Goal: Task Accomplishment & Management: Manage account settings

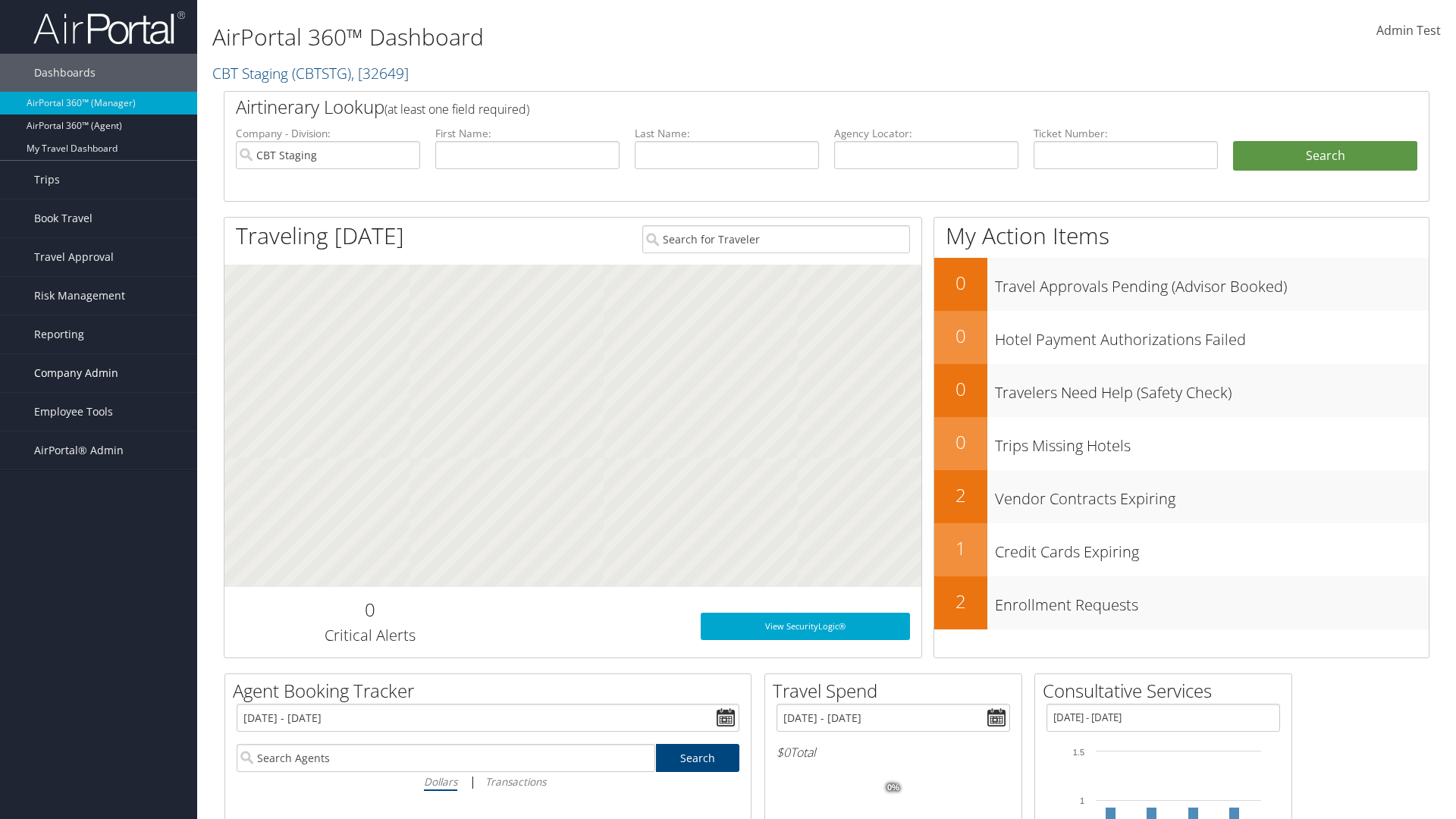
click at [99, 373] on span "Company Admin" at bounding box center [76, 373] width 84 height 38
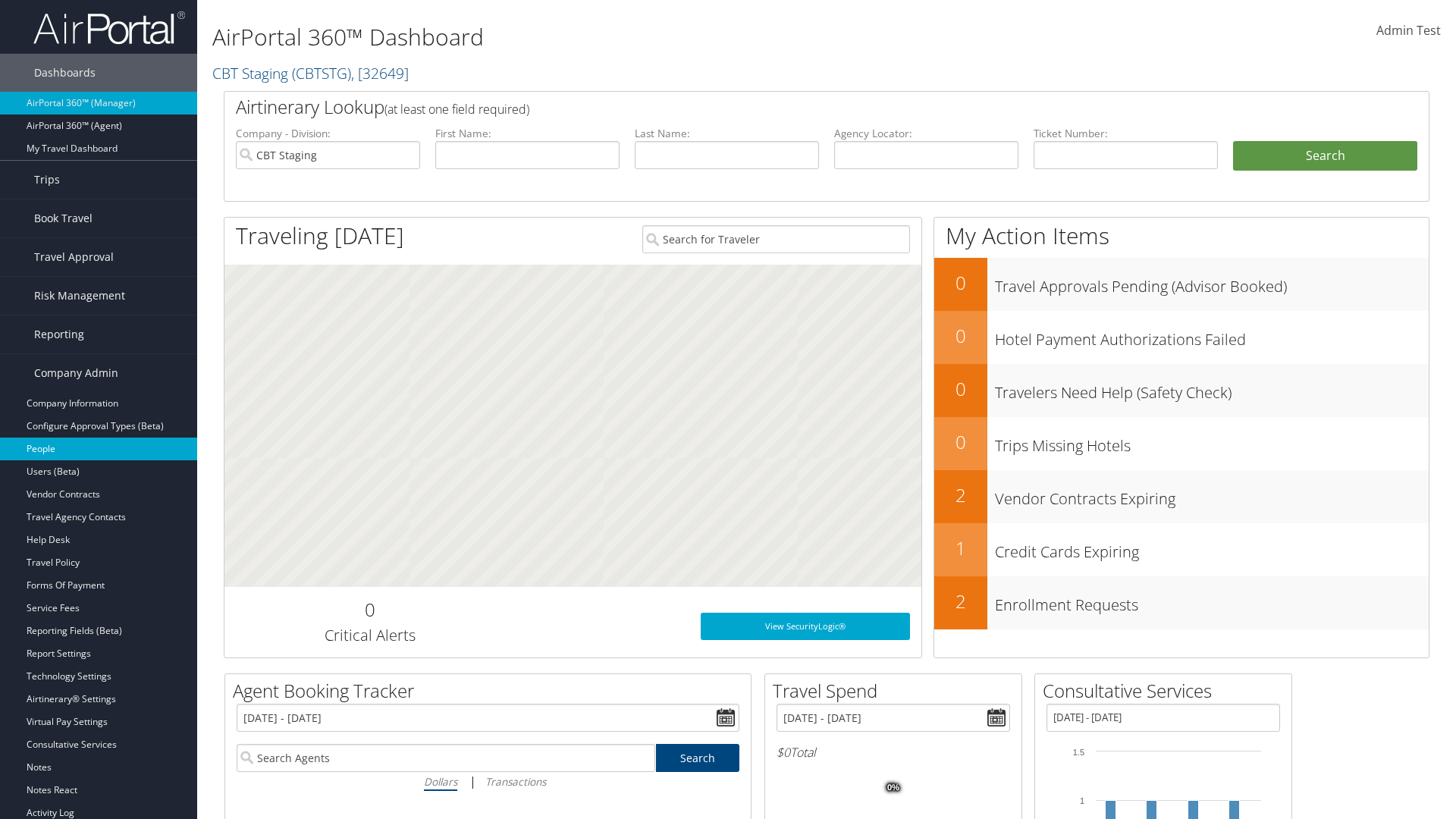
click at [99, 449] on link "People" at bounding box center [98, 448] width 197 height 23
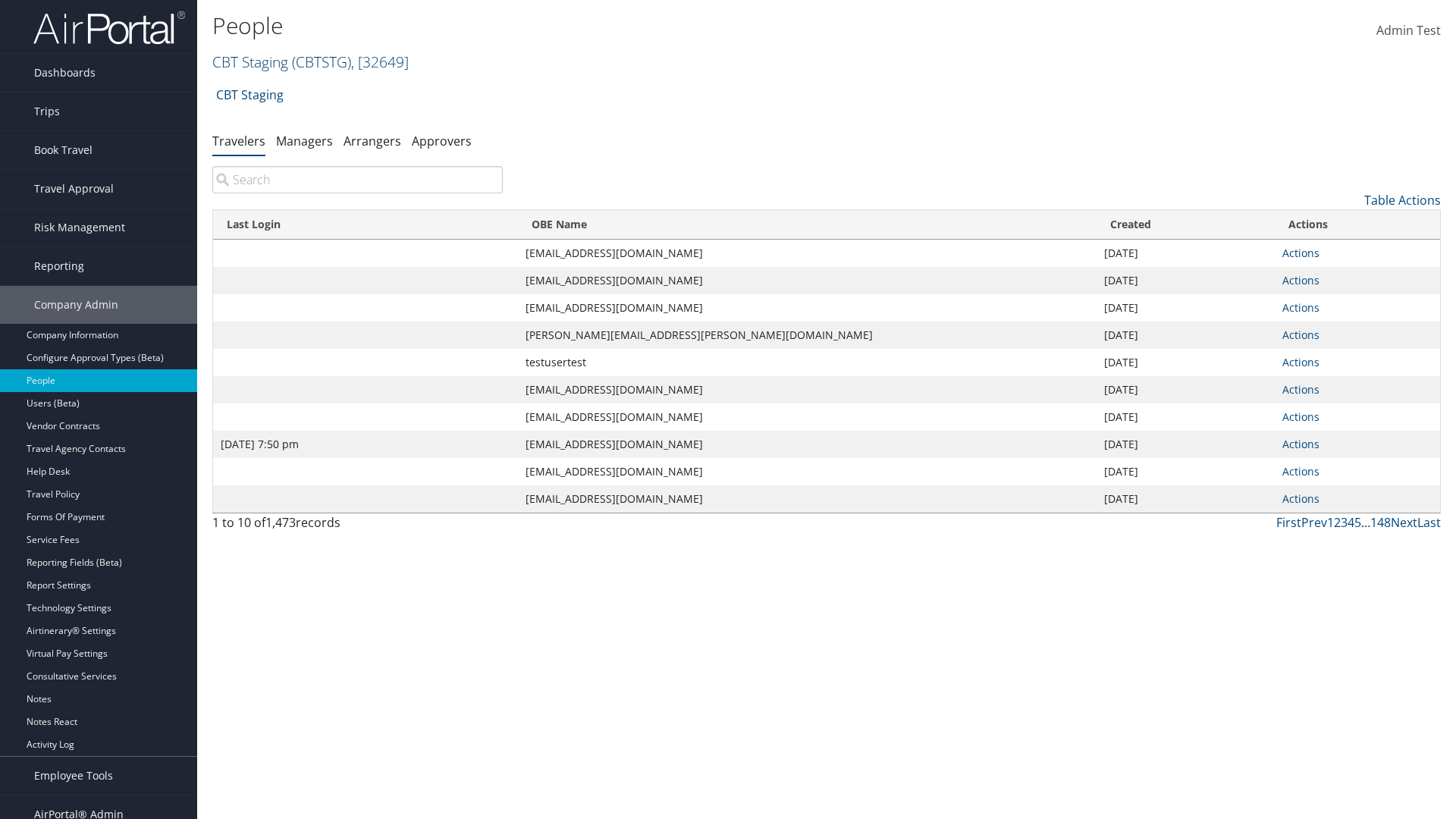
click at [250, 61] on link "CBT Staging ( CBTSTG ) , [ 32649 ]" at bounding box center [310, 61] width 196 height 20
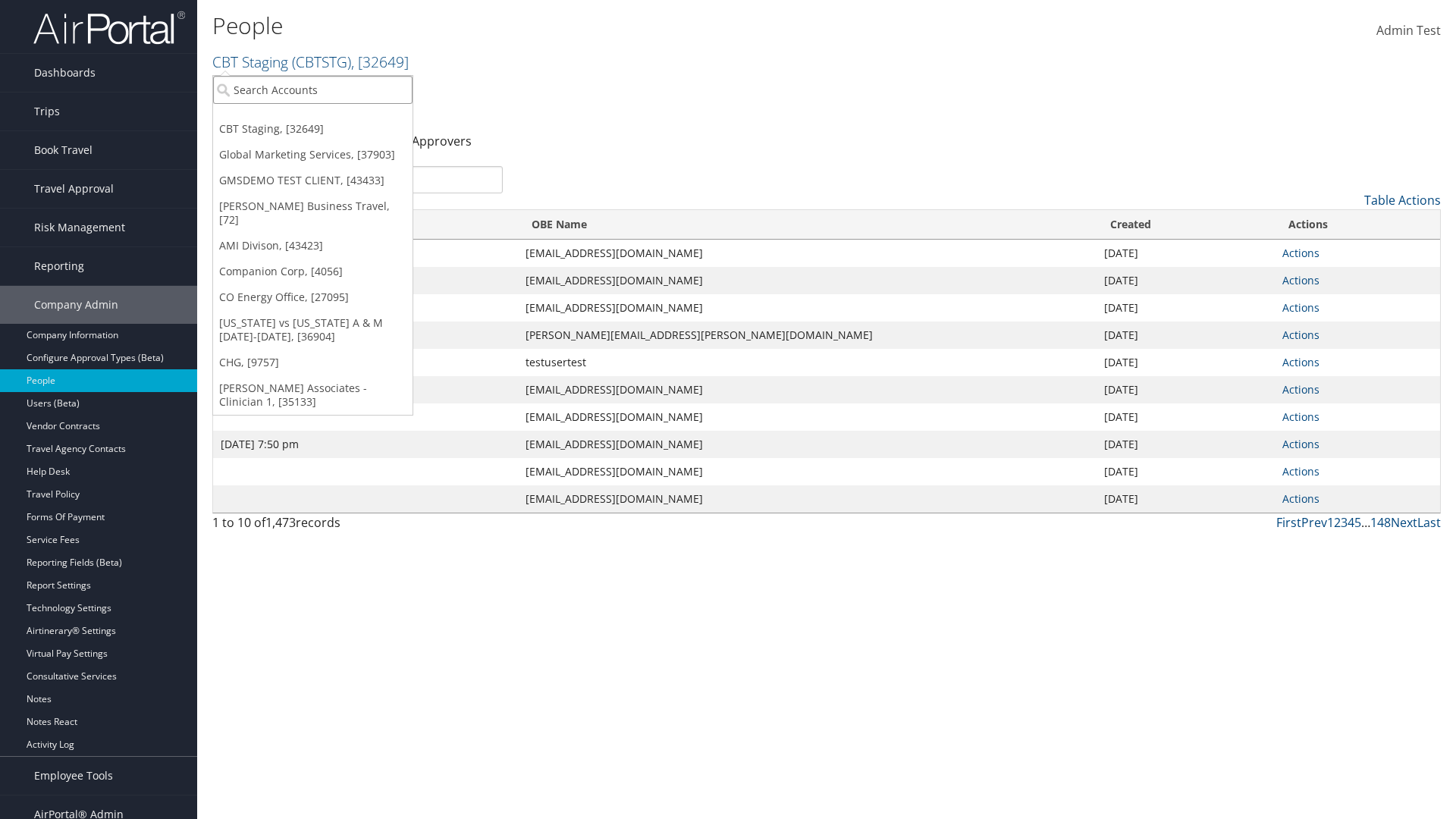
click at [313, 89] on input "search" at bounding box center [313, 89] width 199 height 28
type input "CBTSTG"
click at [313, 117] on div "CBT Staging (CBTSTG), [32649]" at bounding box center [313, 117] width 216 height 14
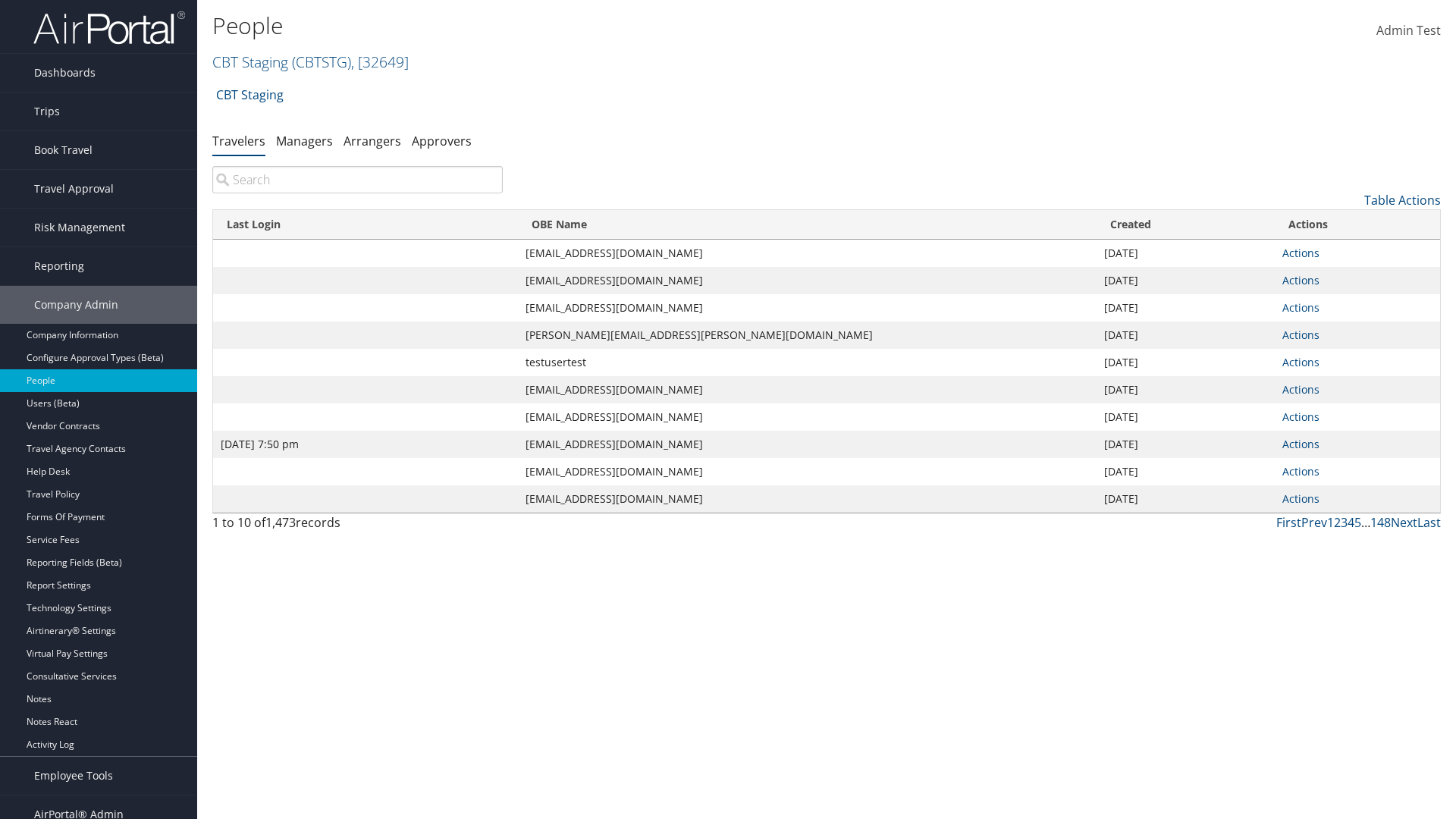
click at [357, 180] on input "search" at bounding box center [357, 180] width 290 height 27
type input "[DATE] 7:50 pm"
